Goal: Find specific page/section: Find specific page/section

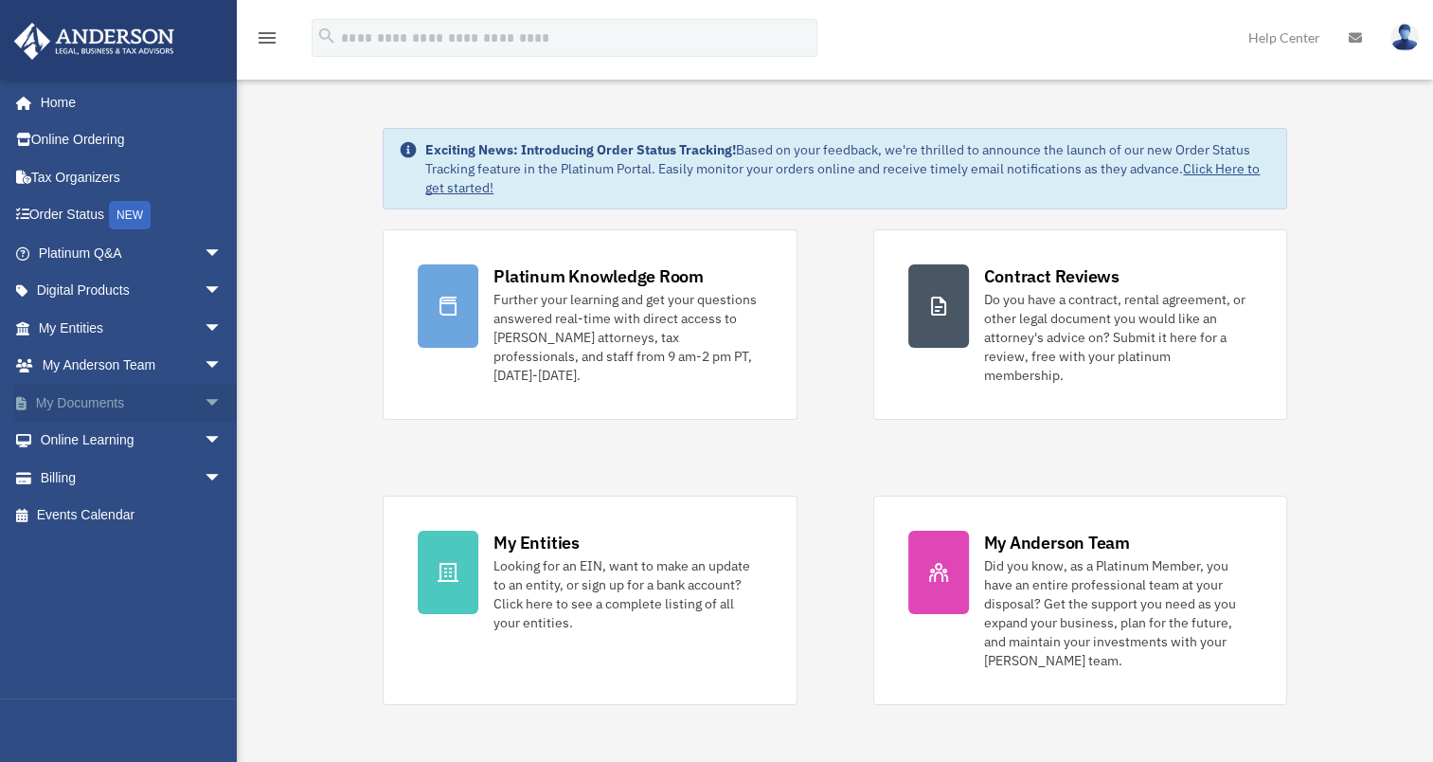
click at [132, 400] on link "My Documents arrow_drop_down" at bounding box center [132, 403] width 238 height 38
click at [208, 401] on span "arrow_drop_down" at bounding box center [223, 403] width 38 height 39
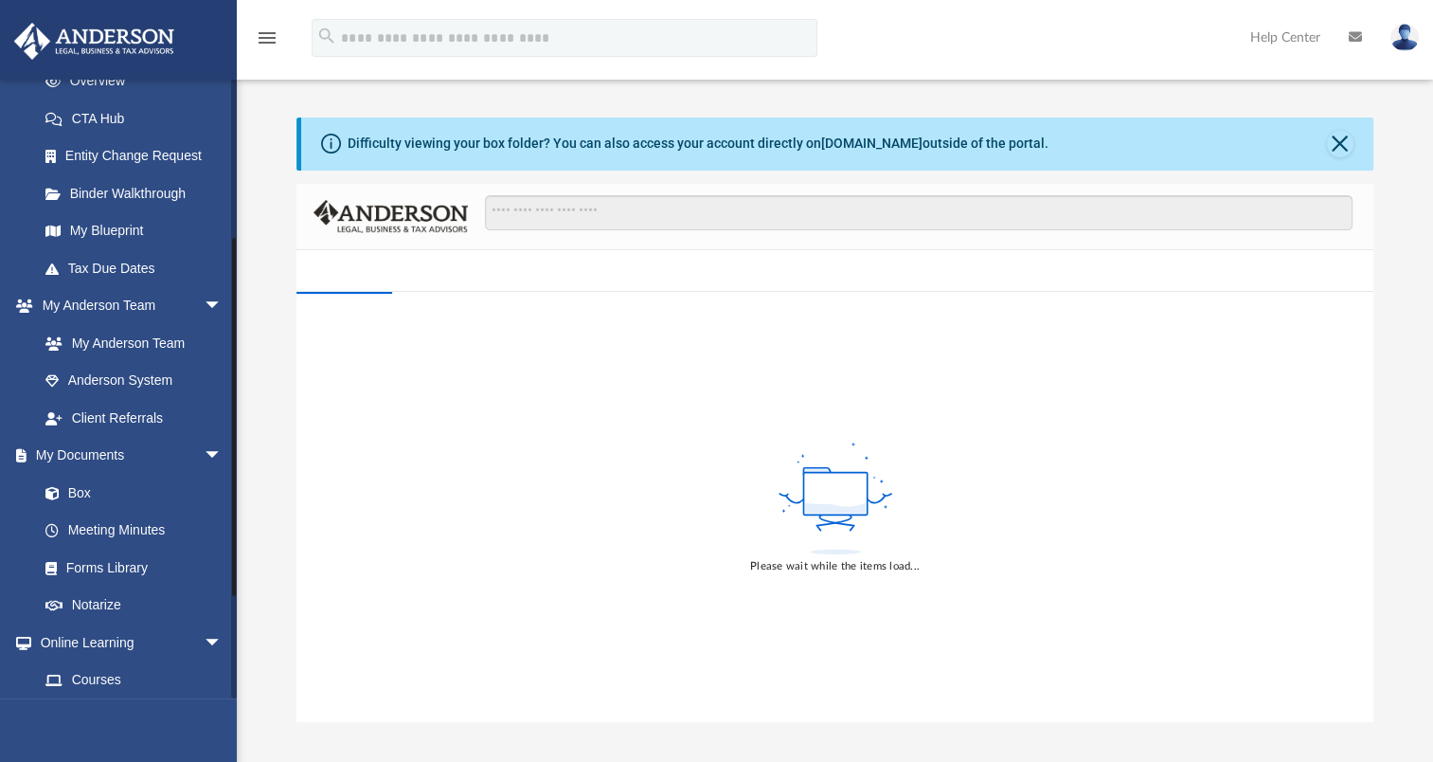
drag, startPoint x: 233, startPoint y: 192, endPoint x: 240, endPoint y: 363, distance: 170.6
click at [240, 363] on div "App [EMAIL_ADDRESS][DOMAIN_NAME] Sign Out [EMAIL_ADDRESS][DOMAIN_NAME] Home Onl…" at bounding box center [716, 390] width 1433 height 665
click at [80, 492] on link "Box" at bounding box center [139, 492] width 224 height 38
click at [77, 499] on link "Box" at bounding box center [139, 492] width 224 height 38
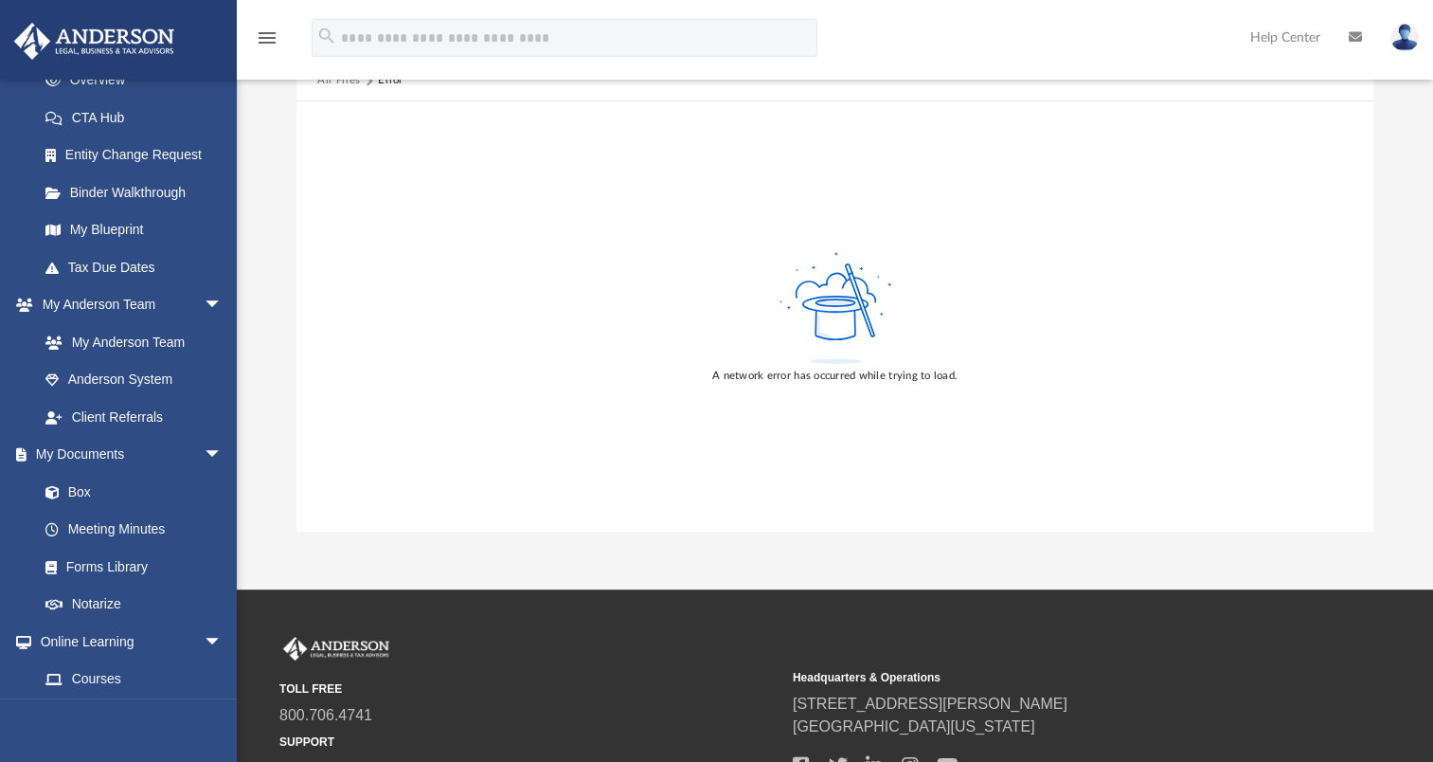
scroll to position [41, 0]
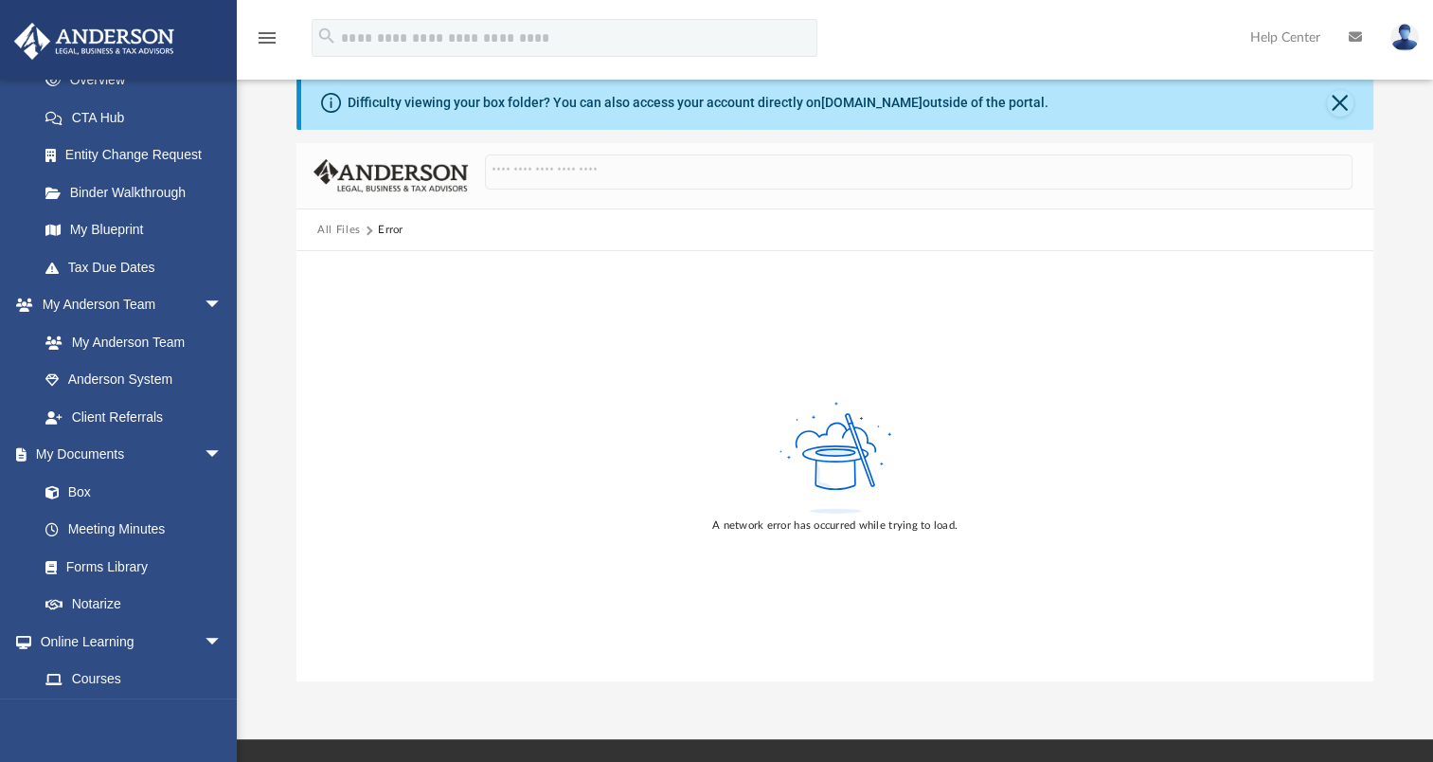
click at [348, 222] on button "All Files" at bounding box center [339, 230] width 44 height 17
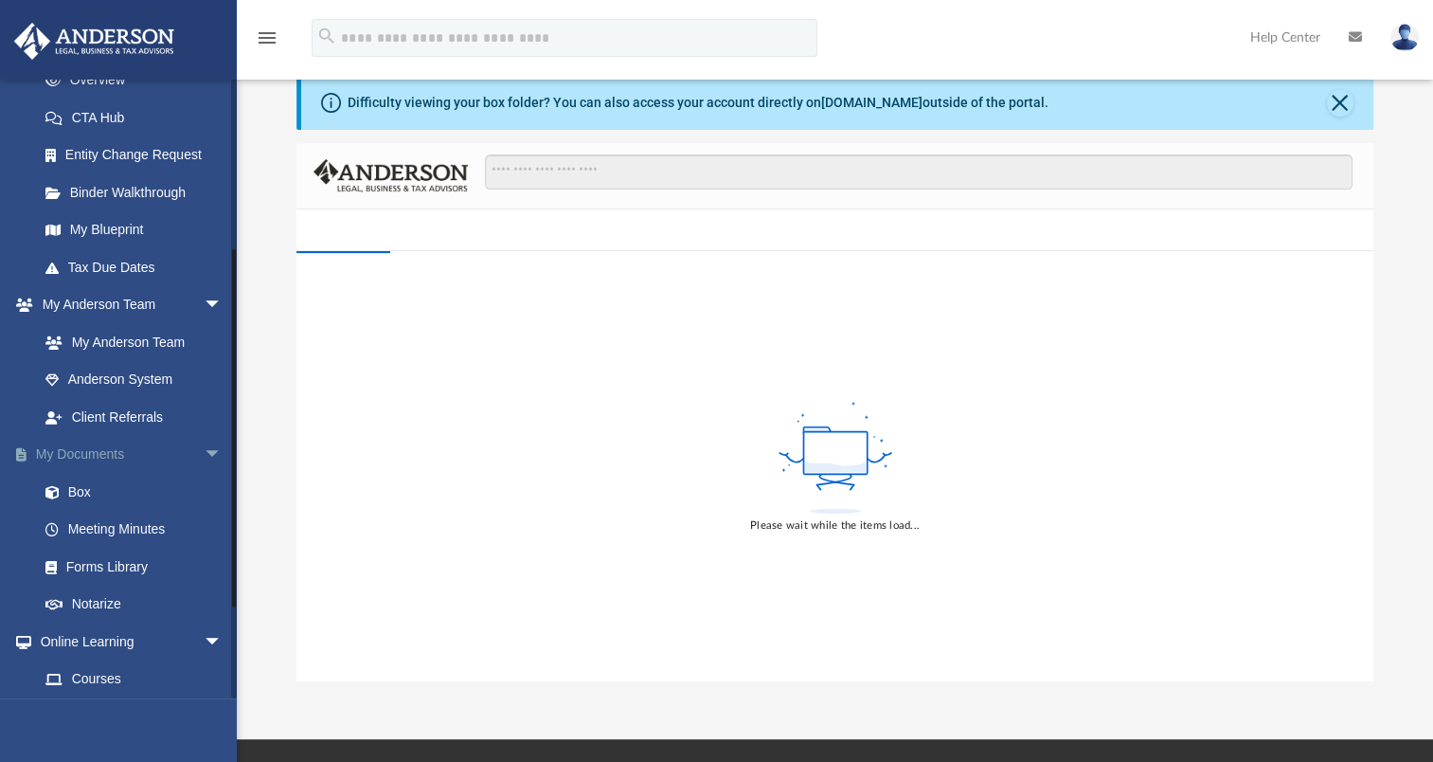
click at [204, 451] on span "arrow_drop_down" at bounding box center [223, 455] width 38 height 39
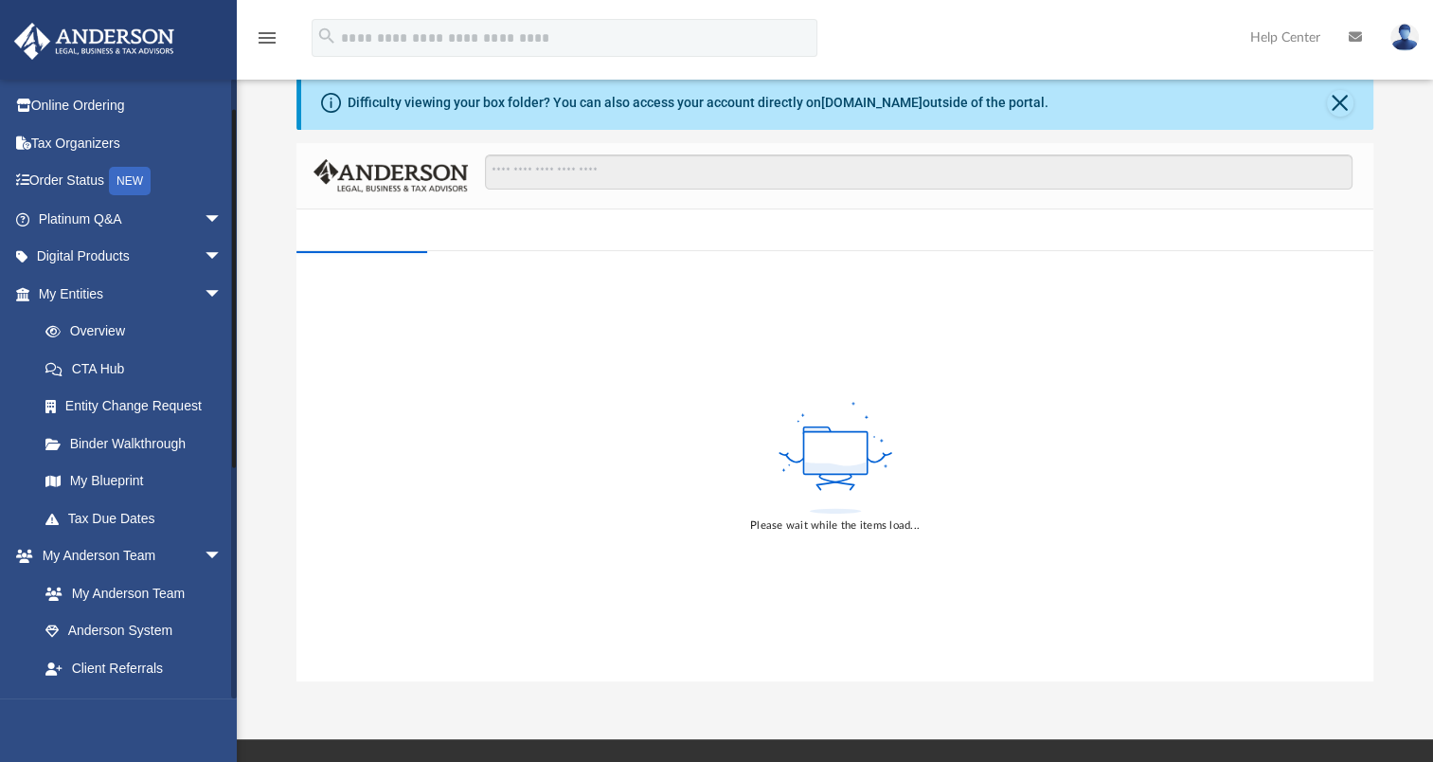
scroll to position [20, 0]
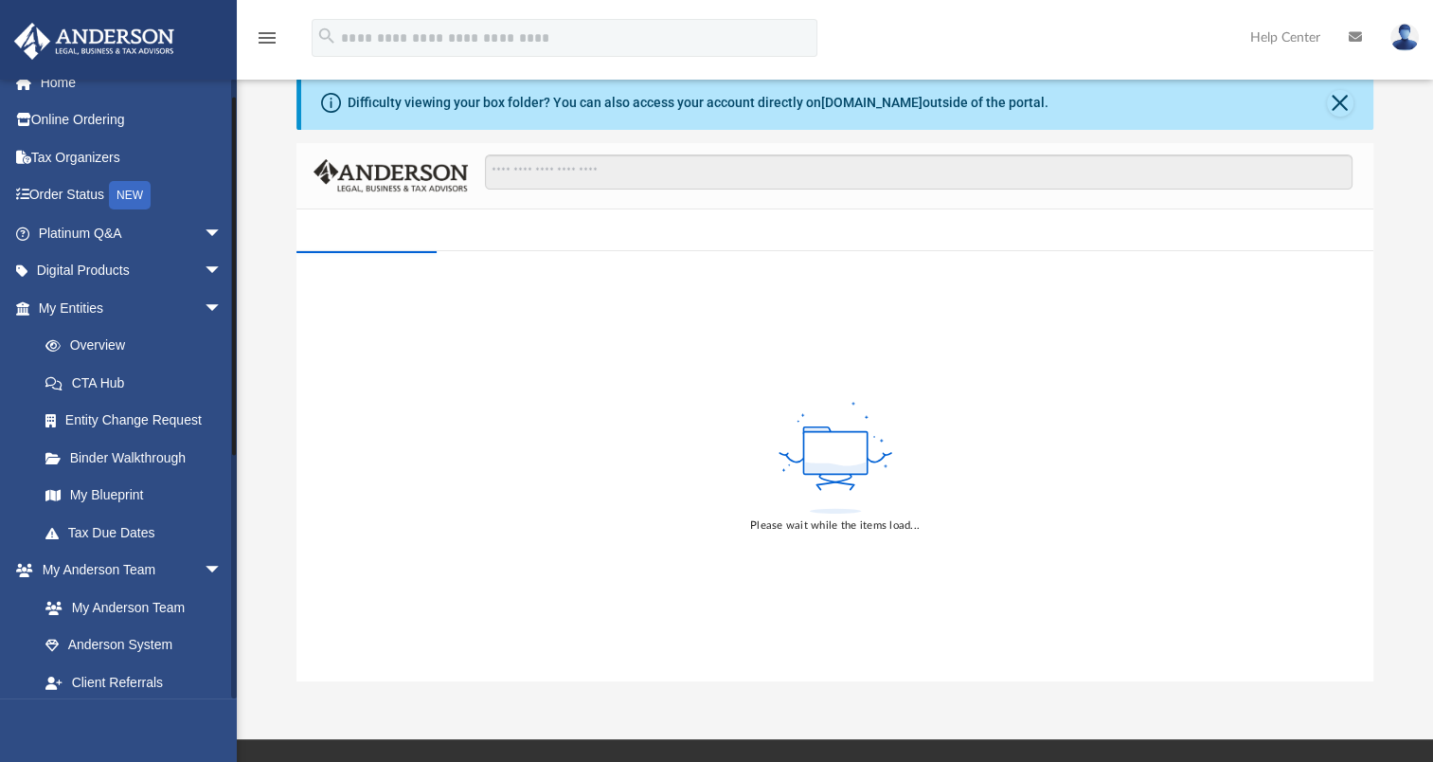
drag, startPoint x: 235, startPoint y: 311, endPoint x: 236, endPoint y: 159, distance: 151.6
click at [236, 159] on div at bounding box center [234, 388] width 6 height 619
click at [204, 302] on span "arrow_drop_down" at bounding box center [223, 308] width 38 height 39
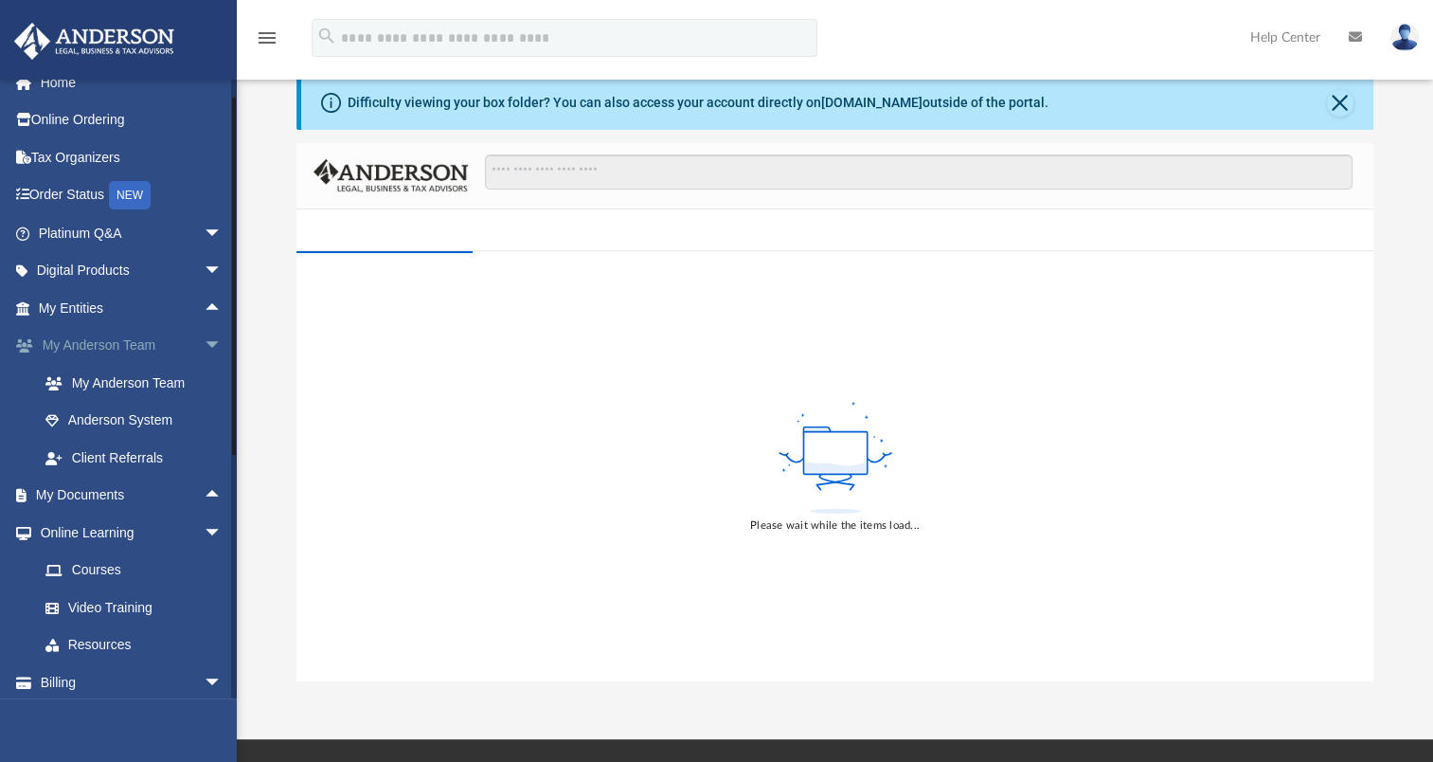
click at [204, 337] on span "arrow_drop_down" at bounding box center [223, 346] width 38 height 39
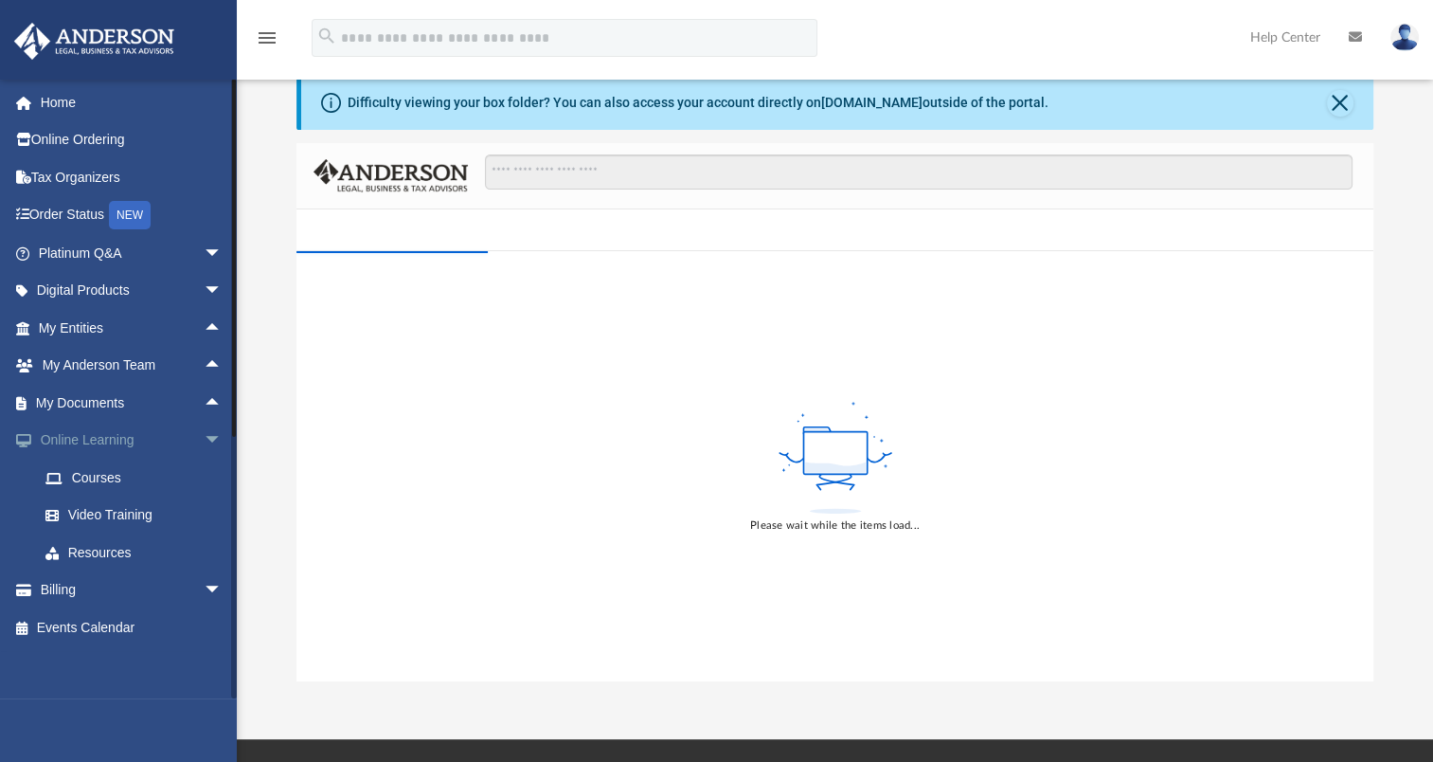
click at [204, 445] on span "arrow_drop_down" at bounding box center [223, 440] width 38 height 39
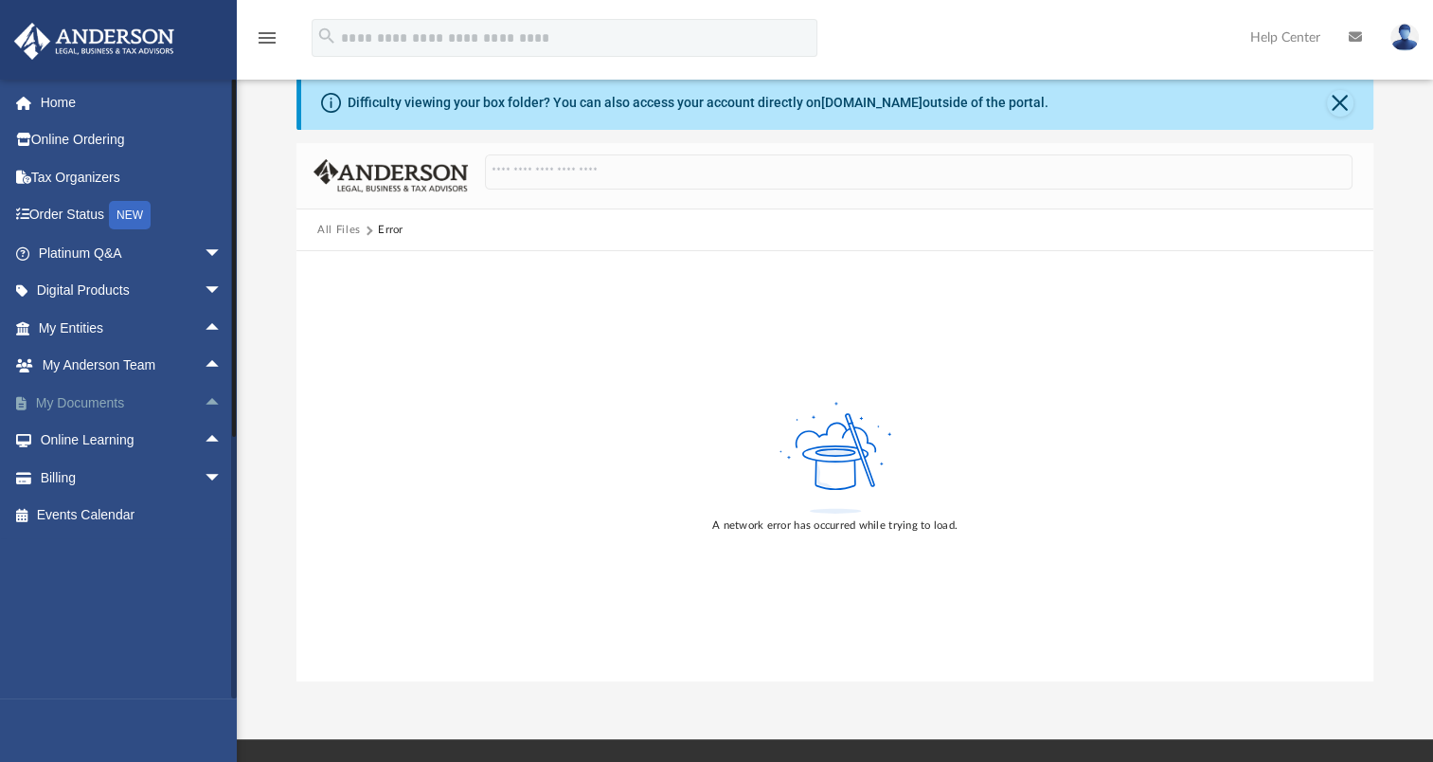
click at [204, 400] on span "arrow_drop_up" at bounding box center [223, 403] width 38 height 39
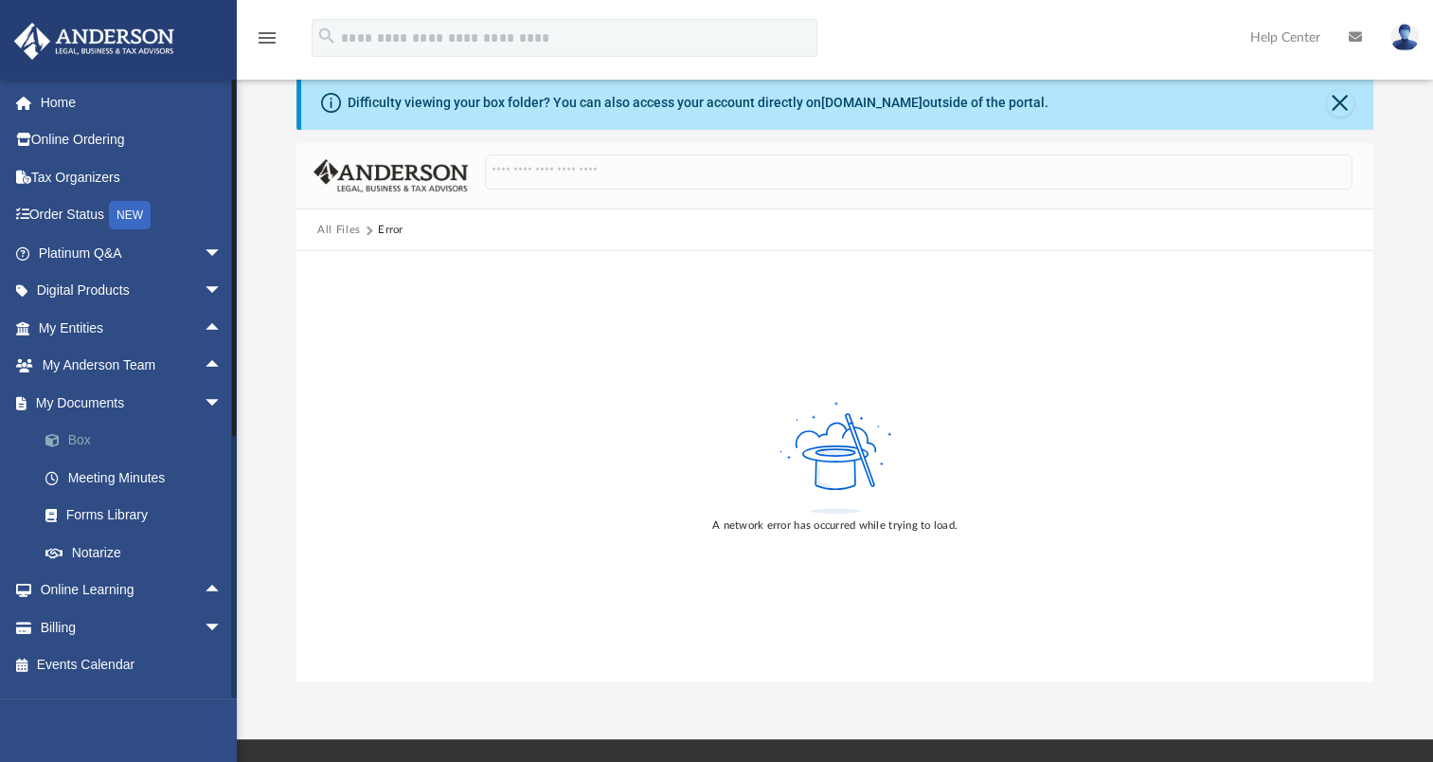
click at [77, 442] on link "Box" at bounding box center [139, 440] width 224 height 38
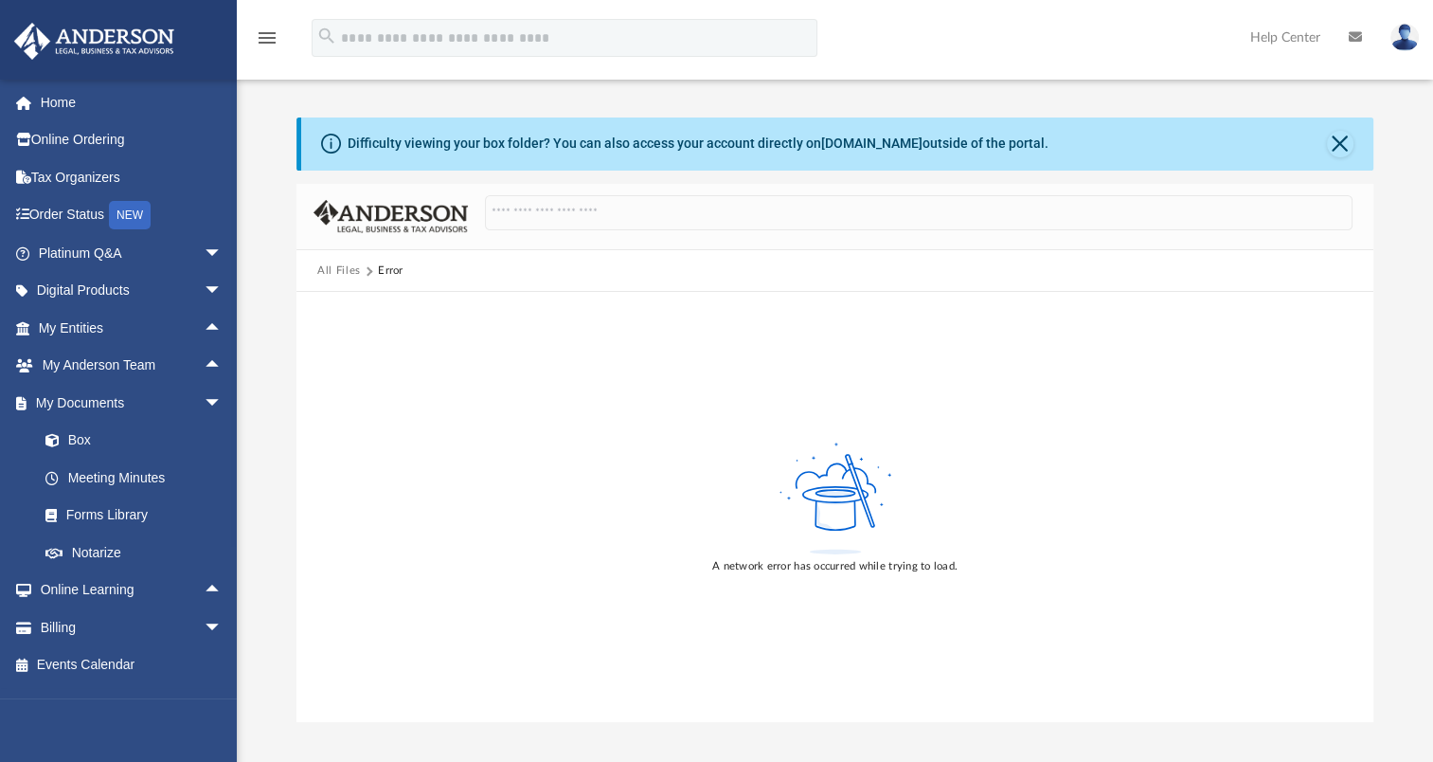
click at [331, 266] on button "All Files" at bounding box center [339, 270] width 44 height 17
click at [333, 272] on button "All Files" at bounding box center [339, 270] width 44 height 17
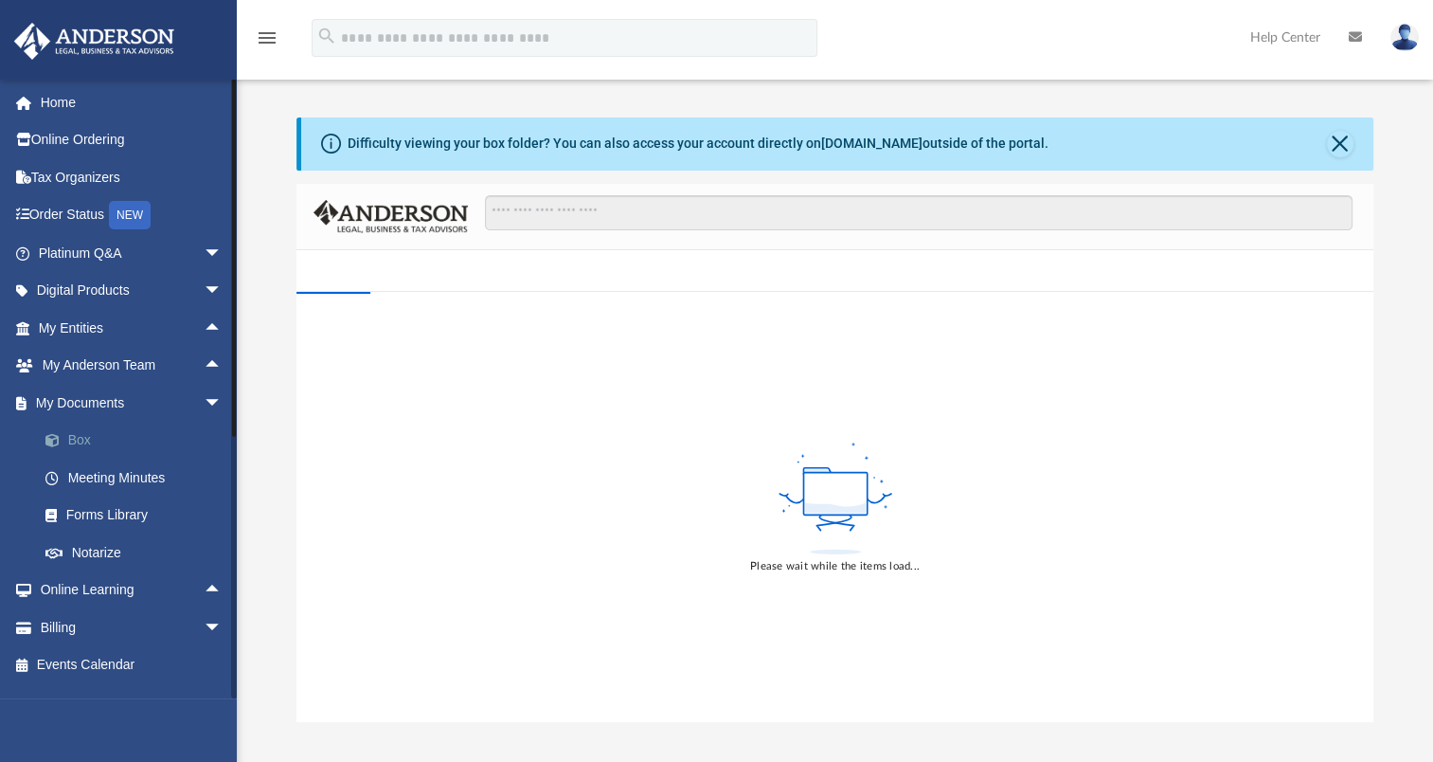
click at [81, 440] on link "Box" at bounding box center [139, 440] width 224 height 38
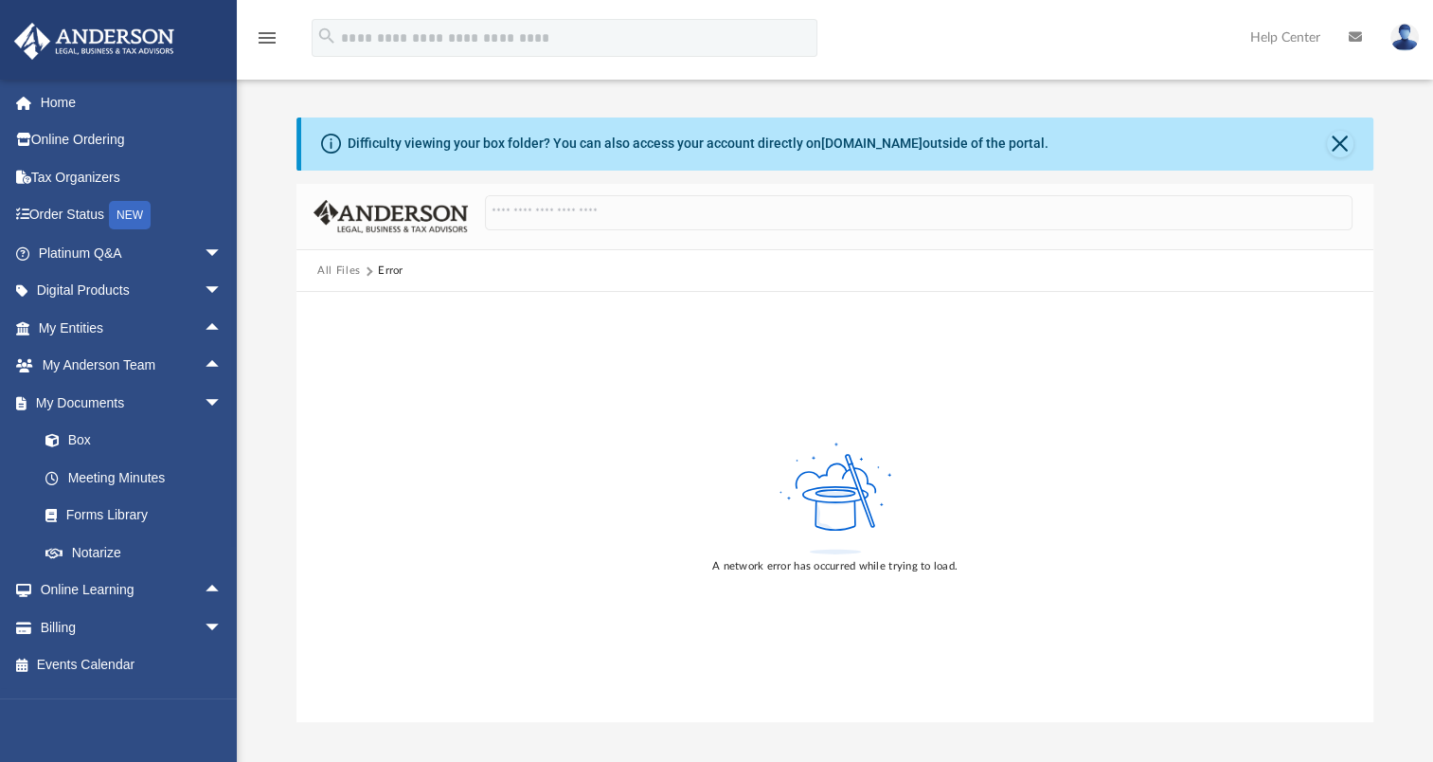
click at [355, 271] on button "All Files" at bounding box center [339, 270] width 44 height 17
drag, startPoint x: 480, startPoint y: 258, endPoint x: 452, endPoint y: 424, distance: 169.1
click at [452, 424] on div "All Files Error A network error has occurred while trying to load." at bounding box center [834, 453] width 1077 height 539
click at [451, 424] on div "A network error has occurred while trying to load." at bounding box center [834, 507] width 1077 height 430
click at [335, 275] on button "All Files" at bounding box center [339, 270] width 44 height 17
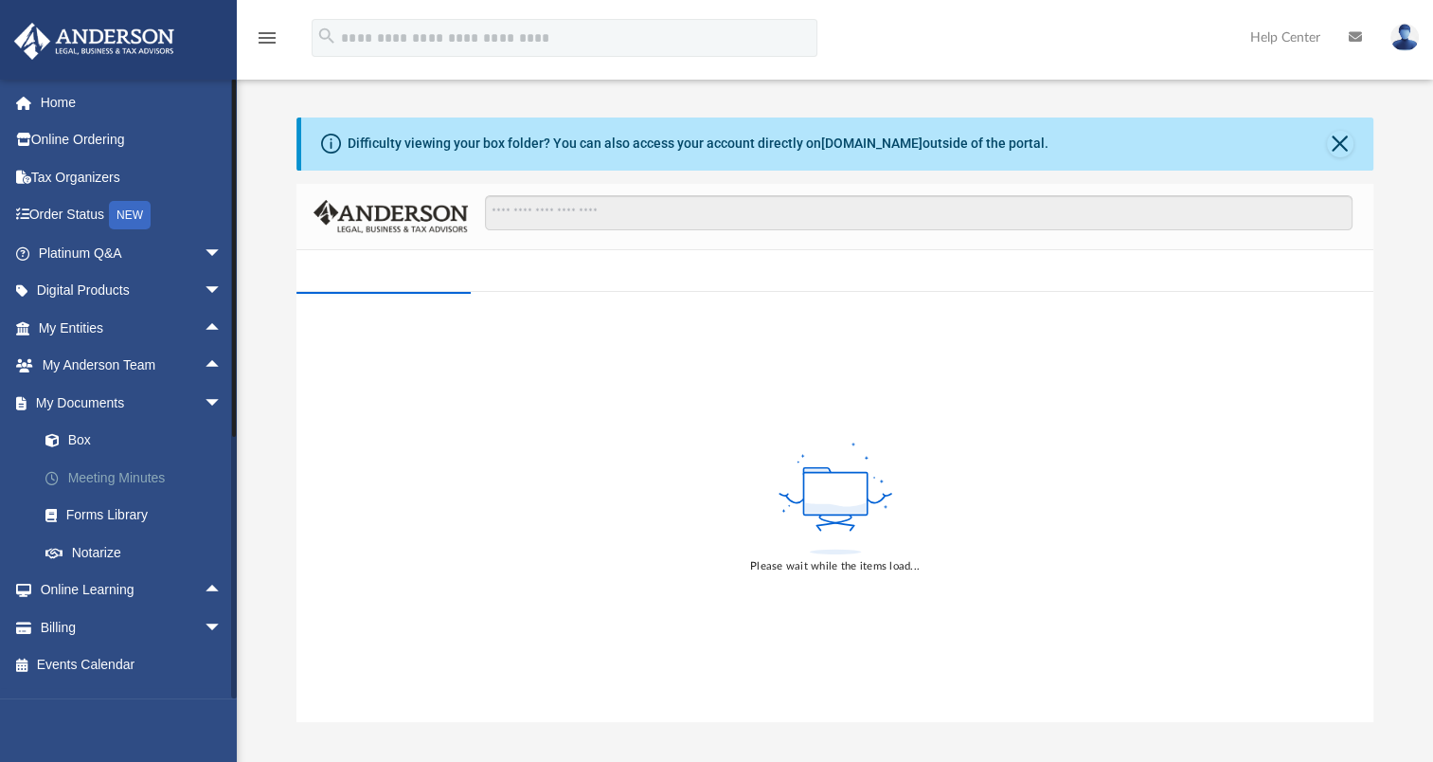
click at [91, 469] on link "Meeting Minutes" at bounding box center [139, 477] width 224 height 38
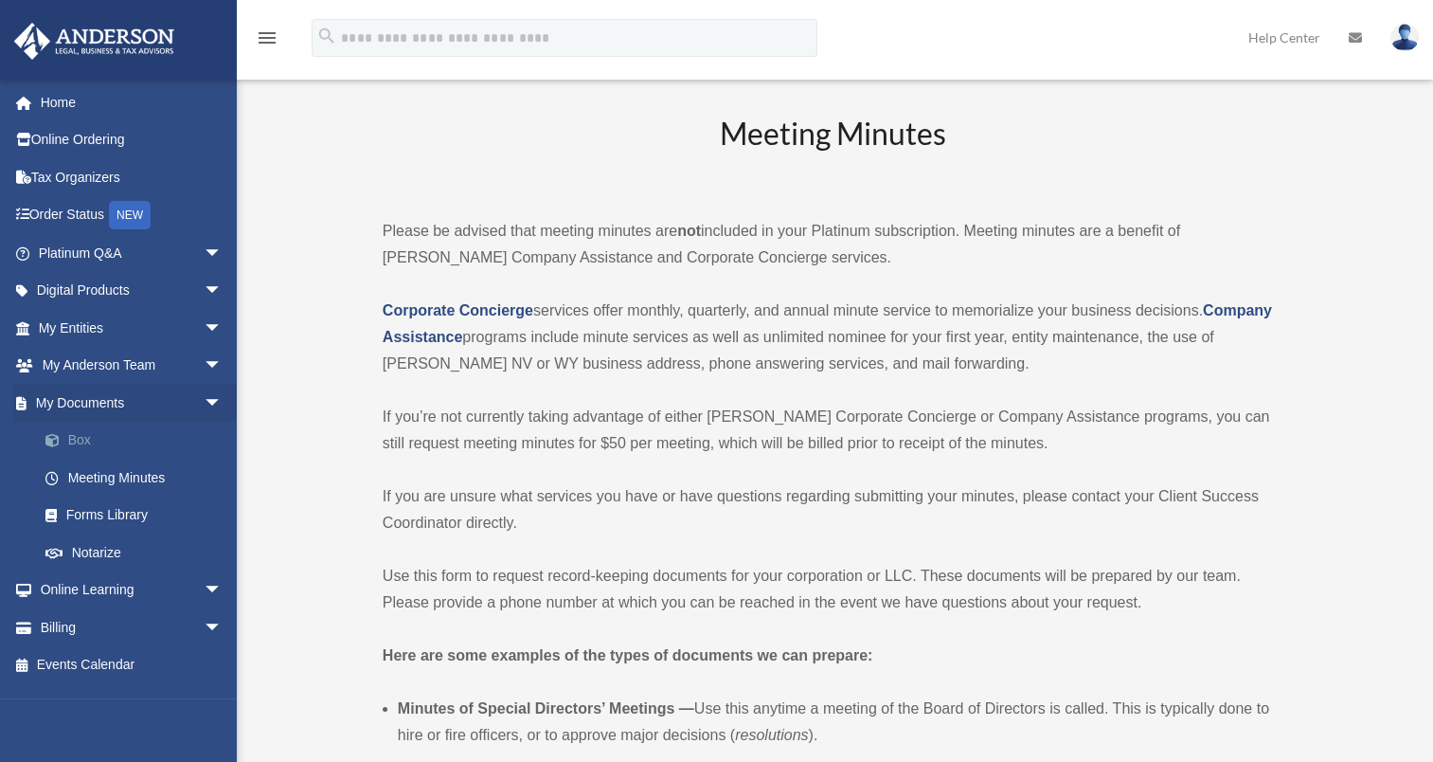
click at [69, 435] on link "Box" at bounding box center [139, 440] width 224 height 38
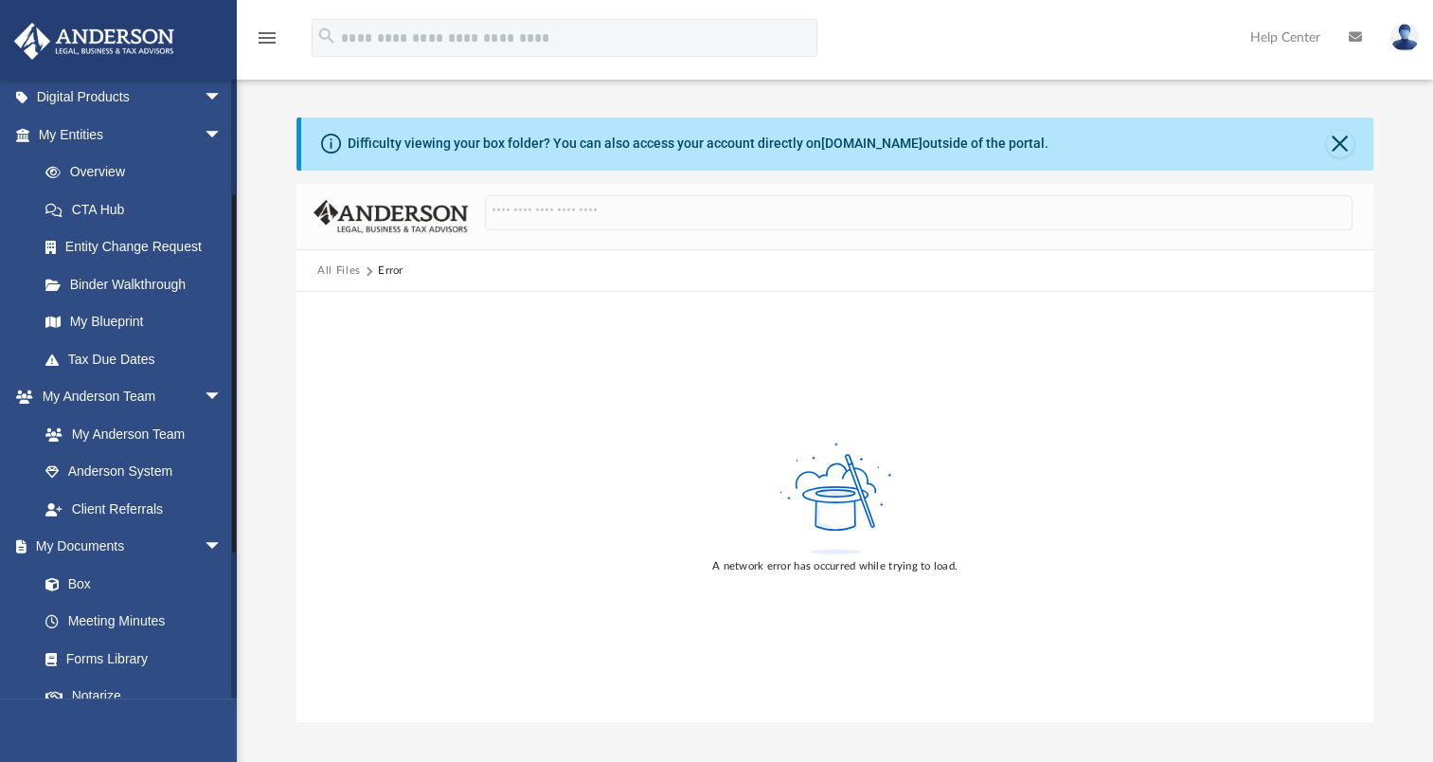
scroll to position [345, 0]
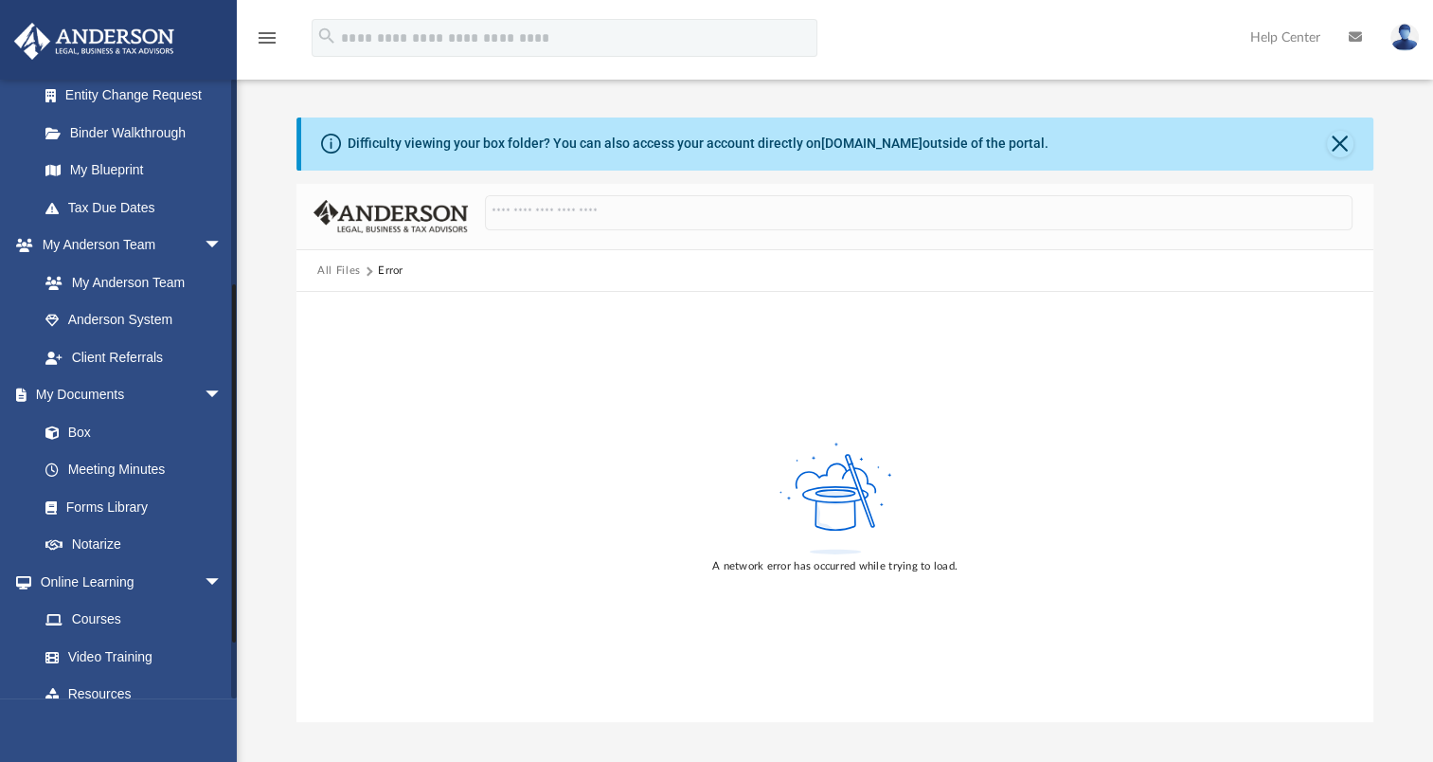
drag, startPoint x: 231, startPoint y: 310, endPoint x: 235, endPoint y: 515, distance: 205.6
click at [235, 515] on div at bounding box center [234, 463] width 4 height 358
click at [71, 428] on link "Box" at bounding box center [139, 432] width 224 height 38
click at [343, 268] on button "All Files" at bounding box center [339, 270] width 44 height 17
